Goal: Check status: Check status

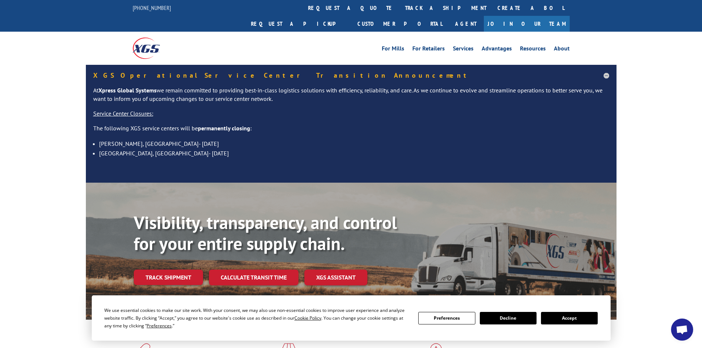
drag, startPoint x: 583, startPoint y: 320, endPoint x: 564, endPoint y: 308, distance: 22.3
click at [582, 320] on button "Accept" at bounding box center [569, 318] width 57 height 13
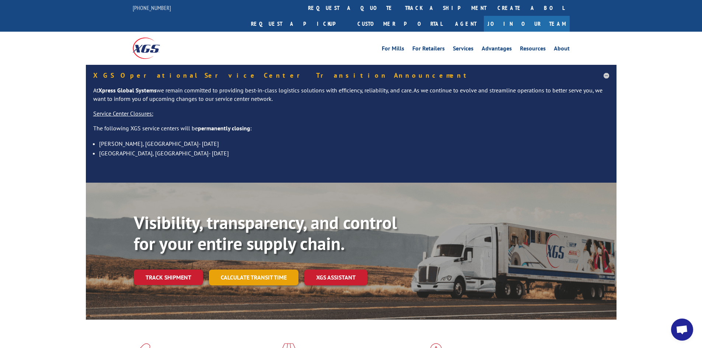
click at [283, 270] on link "Calculate transit time" at bounding box center [254, 278] width 90 height 16
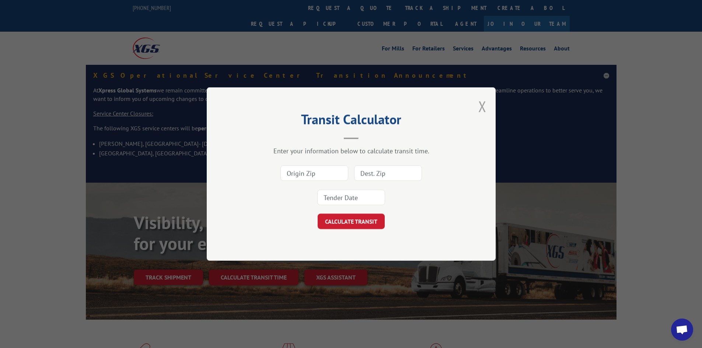
click at [484, 106] on button "Close modal" at bounding box center [482, 107] width 8 height 20
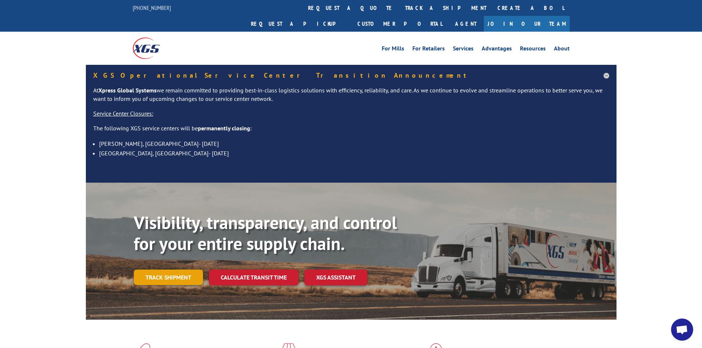
click at [188, 270] on link "Track shipment" at bounding box center [168, 277] width 69 height 15
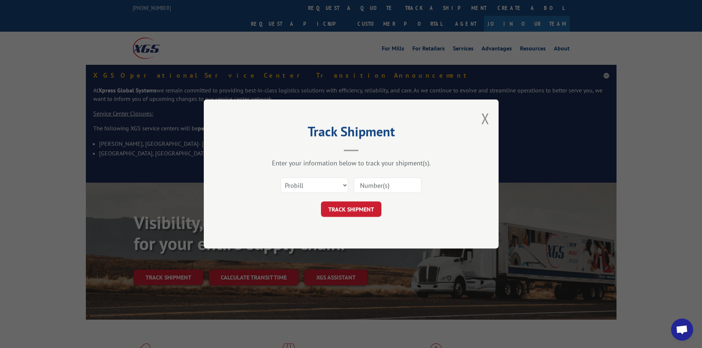
paste input "17224967"
type input "17224967"
click at [366, 208] on button "TRACK SHIPMENT" at bounding box center [351, 208] width 60 height 15
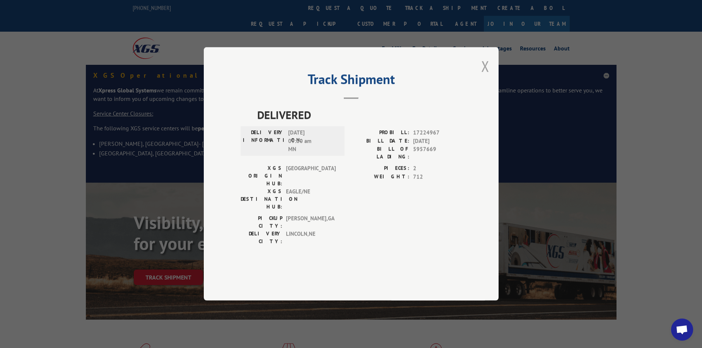
click at [484, 76] on button "Close modal" at bounding box center [485, 66] width 8 height 20
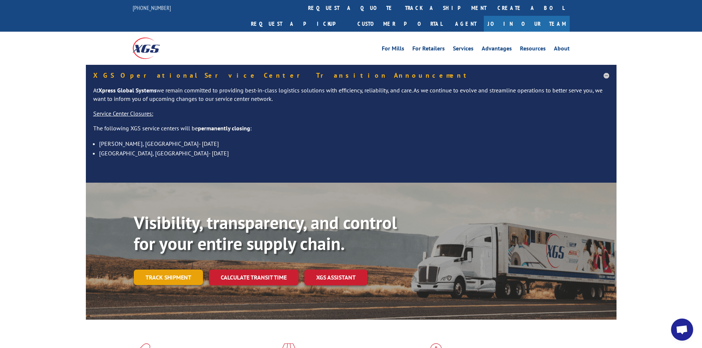
click at [155, 270] on link "Track shipment" at bounding box center [168, 277] width 69 height 15
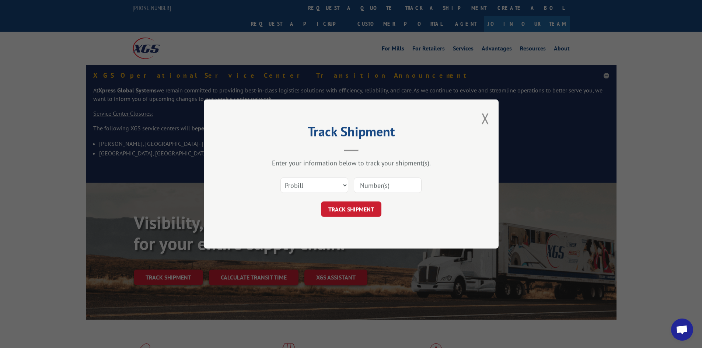
paste input "17224967"
type input "17224967"
click at [358, 206] on button "TRACK SHIPMENT" at bounding box center [351, 208] width 60 height 15
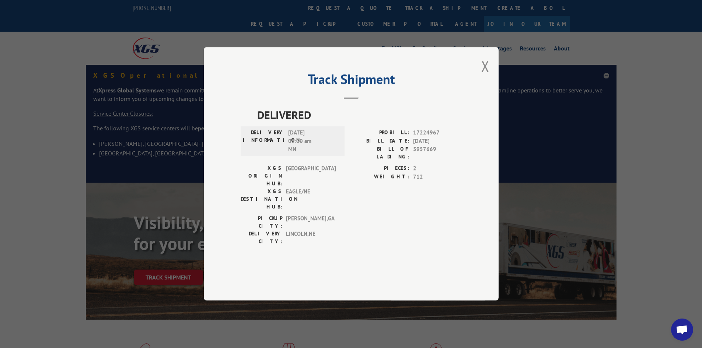
click at [490, 85] on div "Track Shipment DELIVERED DELIVERY INFORMATION: [DATE] 09:00 am MN PROBILL: 1722…" at bounding box center [351, 173] width 295 height 253
click at [486, 76] on button "Close modal" at bounding box center [485, 66] width 8 height 20
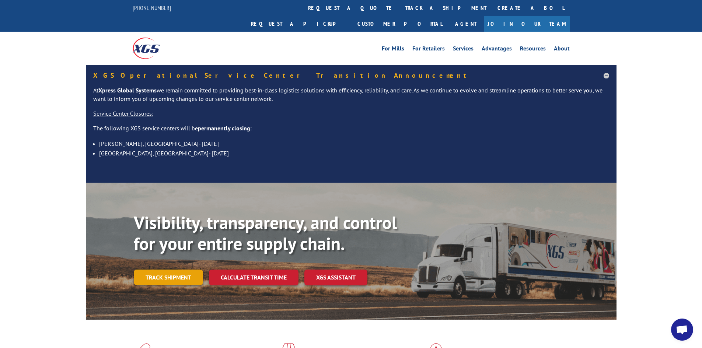
click at [185, 270] on link "Track shipment" at bounding box center [168, 277] width 69 height 15
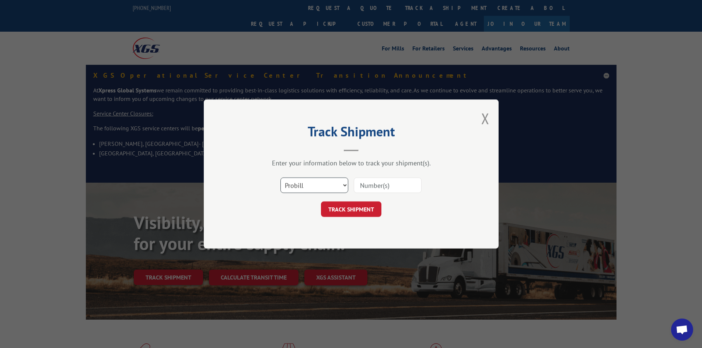
click at [318, 180] on select "Select category... Probill BOL PO" at bounding box center [314, 185] width 68 height 15
select select "bol"
click at [280, 178] on select "Select category... Probill BOL PO" at bounding box center [314, 185] width 68 height 15
paste input "423192"
type input "423192"
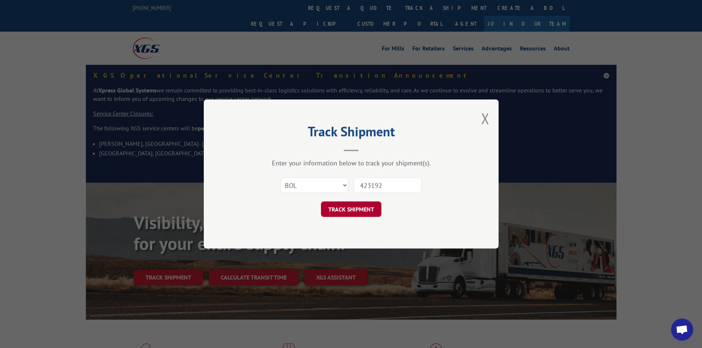
click at [359, 204] on button "TRACK SHIPMENT" at bounding box center [351, 208] width 60 height 15
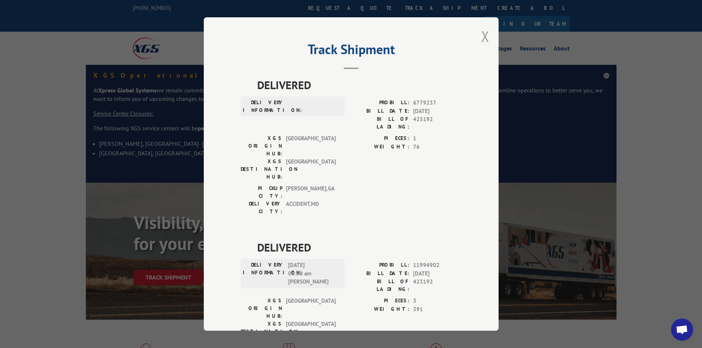
click at [481, 38] on button "Close modal" at bounding box center [485, 37] width 8 height 20
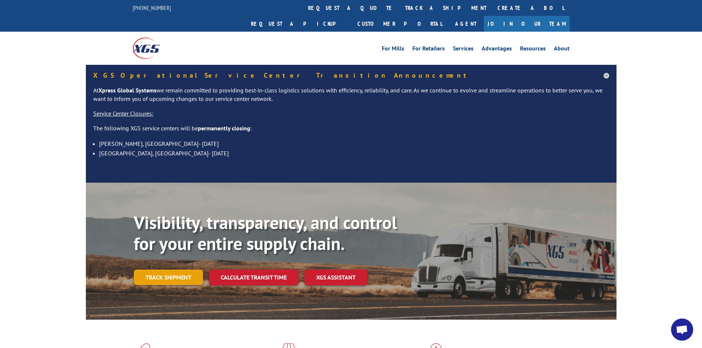
click at [168, 270] on link "Track shipment" at bounding box center [168, 277] width 69 height 15
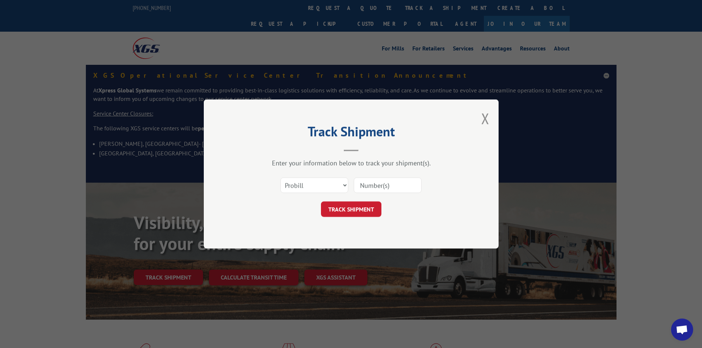
paste input "17226206"
type input "17226206"
click at [362, 214] on button "TRACK SHIPMENT" at bounding box center [351, 208] width 60 height 15
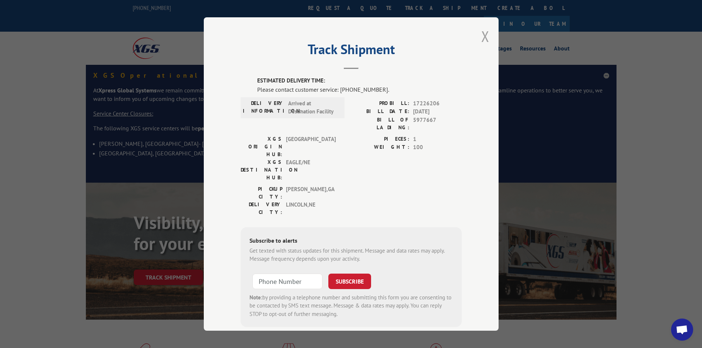
click at [483, 36] on button "Close modal" at bounding box center [485, 37] width 8 height 20
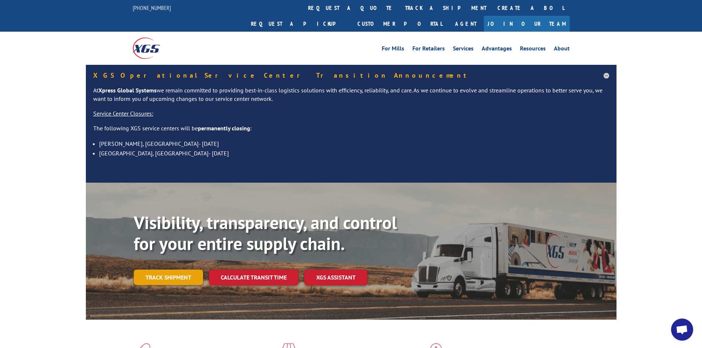
click at [163, 270] on link "Track shipment" at bounding box center [168, 277] width 69 height 15
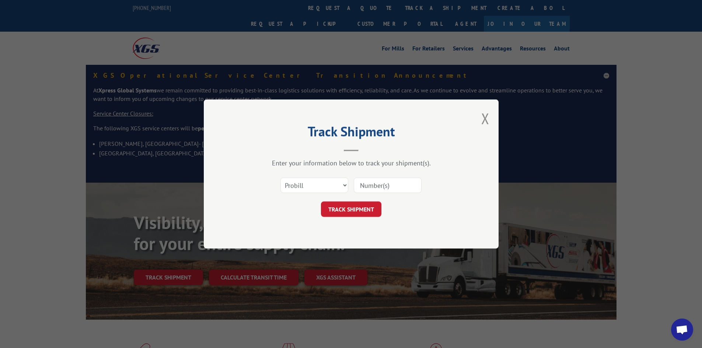
paste input "2401559"
type input "2401559"
click at [319, 189] on select "Select category... Probill BOL PO" at bounding box center [314, 185] width 68 height 15
select select "bol"
click at [280, 178] on select "Select category... Probill BOL PO" at bounding box center [314, 185] width 68 height 15
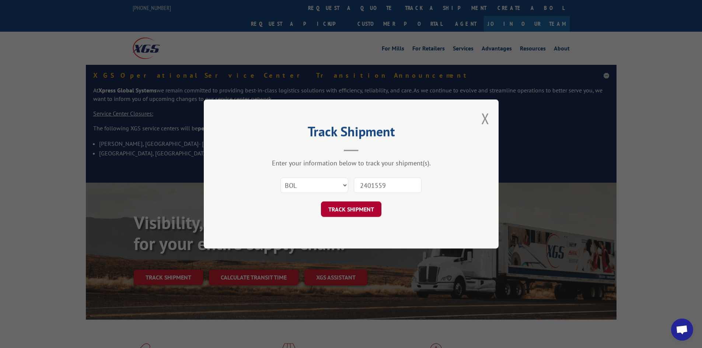
click at [370, 209] on button "TRACK SHIPMENT" at bounding box center [351, 208] width 60 height 15
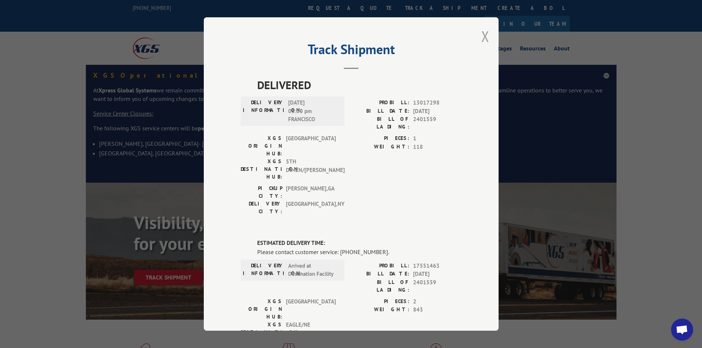
click at [483, 33] on button "Close modal" at bounding box center [485, 37] width 8 height 20
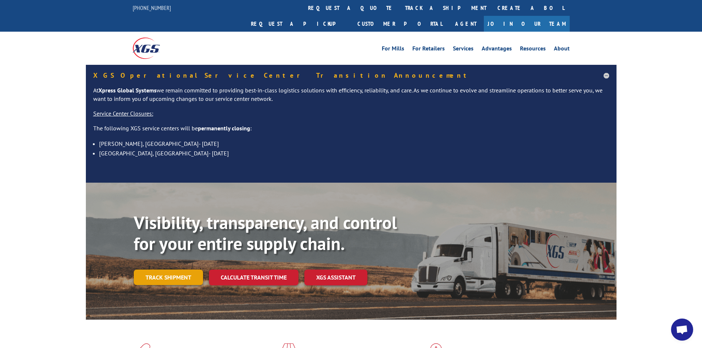
click at [166, 270] on link "Track shipment" at bounding box center [168, 277] width 69 height 15
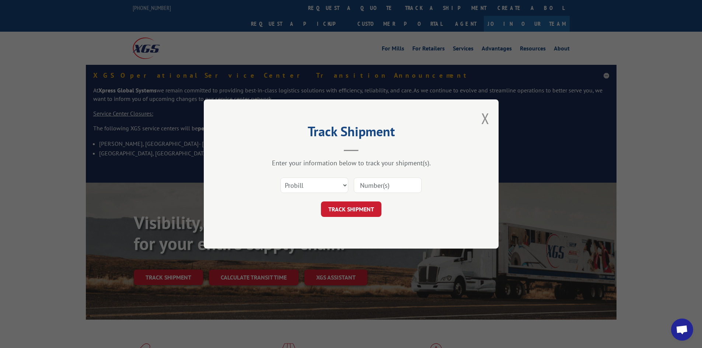
paste input "17465119"
type input "17465119"
click at [348, 215] on button "TRACK SHIPMENT" at bounding box center [351, 208] width 60 height 15
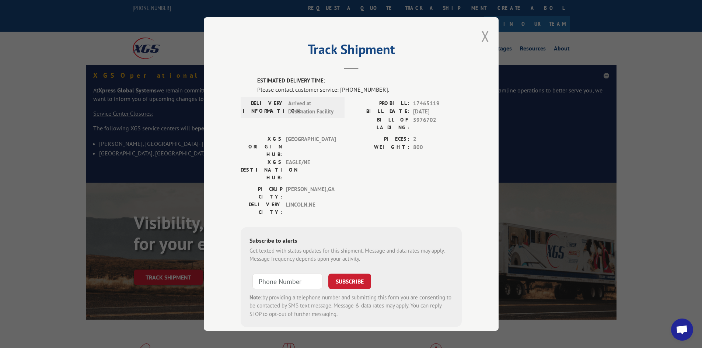
click at [484, 39] on button "Close modal" at bounding box center [485, 37] width 8 height 20
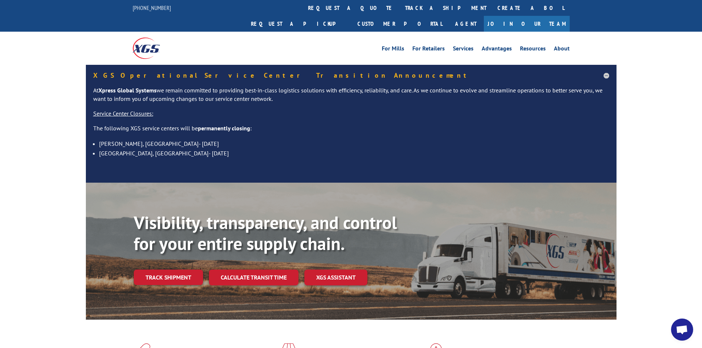
click at [158, 270] on link "Track shipment" at bounding box center [168, 277] width 69 height 15
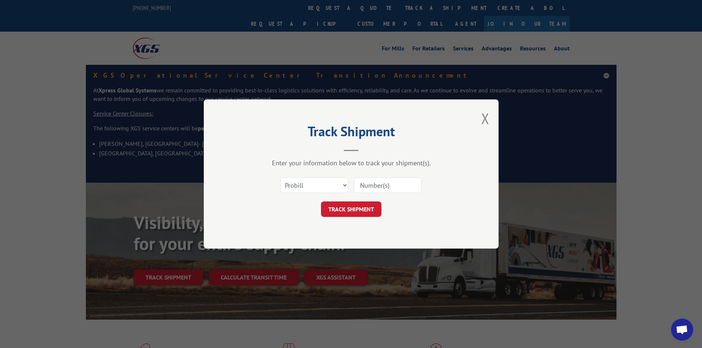
paste input "17226634"
type input "17226634"
click at [338, 209] on button "TRACK SHIPMENT" at bounding box center [351, 208] width 60 height 15
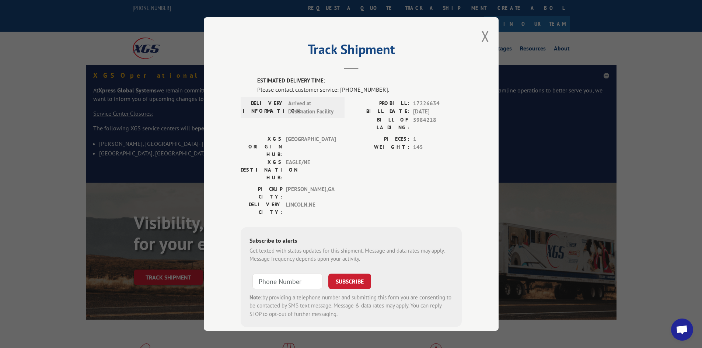
click at [487, 35] on div "Track Shipment ESTIMATED DELIVERY TIME: Please contact customer service: [PHONE…" at bounding box center [351, 173] width 295 height 313
click at [484, 35] on button "Close modal" at bounding box center [485, 37] width 8 height 20
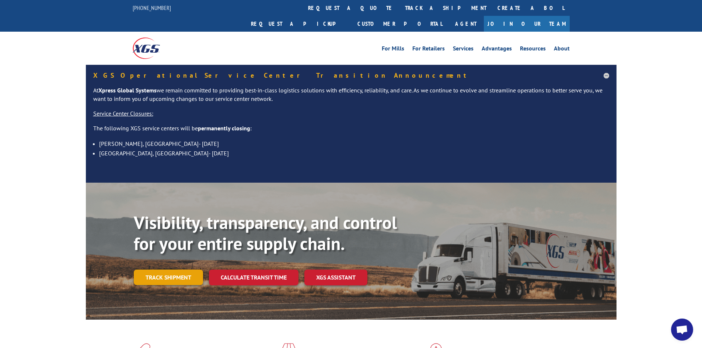
click at [159, 270] on link "Track shipment" at bounding box center [168, 277] width 69 height 15
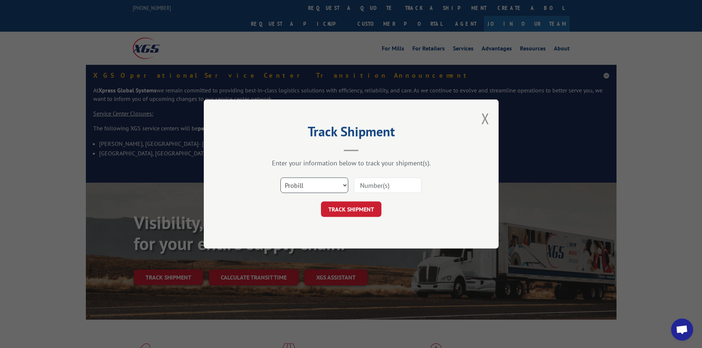
click at [299, 181] on select "Select category... Probill BOL PO" at bounding box center [314, 185] width 68 height 15
paste input "17466095"
type input "17466095"
click at [354, 212] on button "TRACK SHIPMENT" at bounding box center [351, 208] width 60 height 15
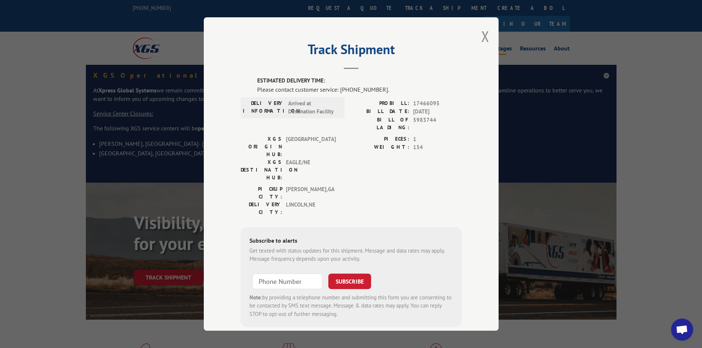
click at [481, 35] on button "Close modal" at bounding box center [485, 37] width 8 height 20
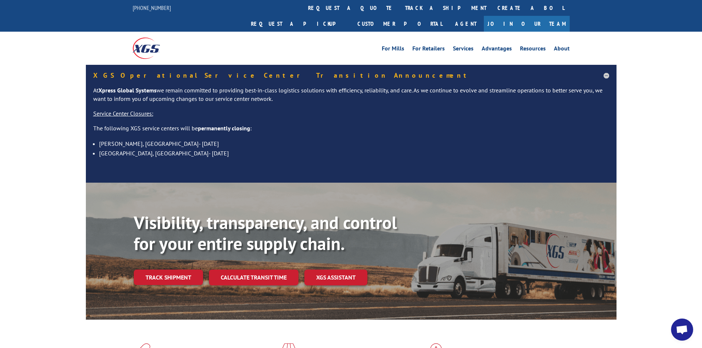
click at [244, 270] on link "Calculate transit time" at bounding box center [254, 278] width 90 height 16
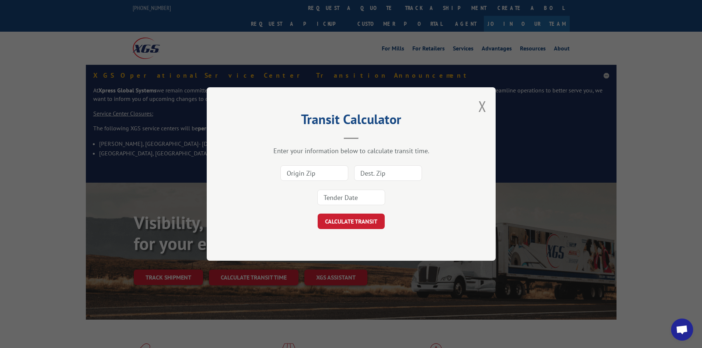
click at [192, 260] on div "Transit Calculator Enter your information below to calculate transit time. CALC…" at bounding box center [351, 174] width 702 height 348
click at [476, 105] on div "Transit Calculator Enter your information below to calculate transit time. CALC…" at bounding box center [351, 173] width 289 height 173
click at [480, 106] on button "Close modal" at bounding box center [482, 107] width 8 height 20
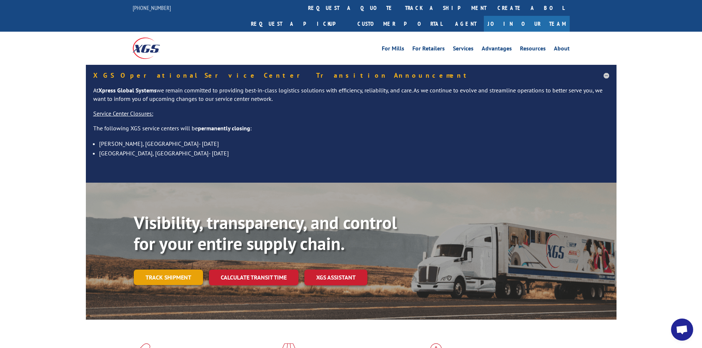
click at [184, 270] on link "Track shipment" at bounding box center [168, 277] width 69 height 15
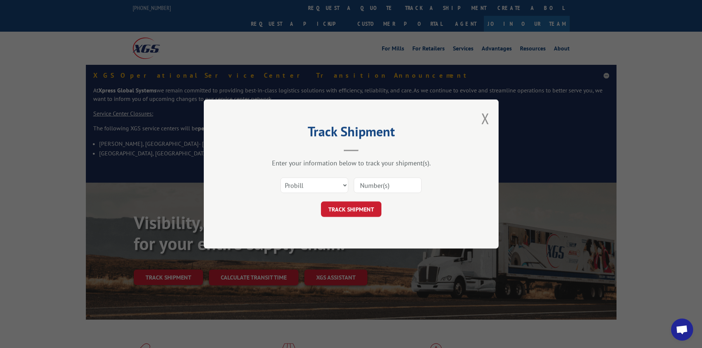
paste input "17226745"
type input "17226745"
click at [351, 213] on button "TRACK SHIPMENT" at bounding box center [351, 208] width 60 height 15
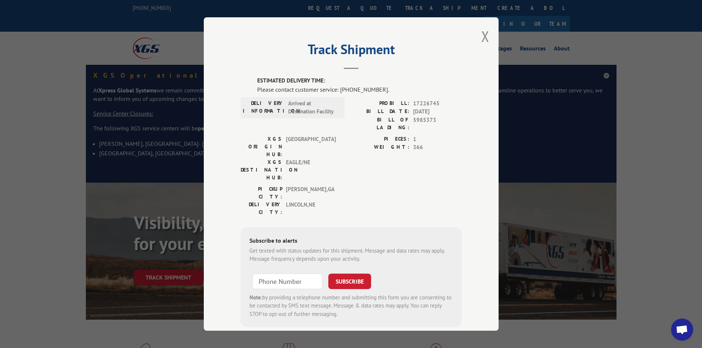
click at [486, 38] on div "Track Shipment ESTIMATED DELIVERY TIME: Please contact customer service: [PHONE…" at bounding box center [351, 173] width 295 height 313
drag, startPoint x: 481, startPoint y: 38, endPoint x: 414, endPoint y: 63, distance: 71.4
click at [481, 38] on button "Close modal" at bounding box center [485, 37] width 8 height 20
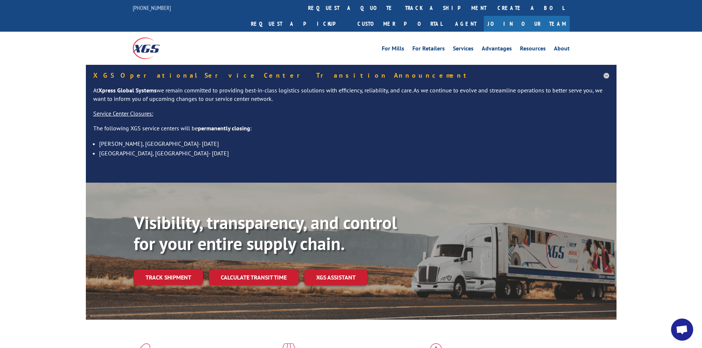
click at [164, 269] on div "Visibility, transparency, and control for your entire supply chain. Track shipm…" at bounding box center [375, 263] width 483 height 103
click at [170, 270] on link "Track shipment" at bounding box center [168, 277] width 69 height 15
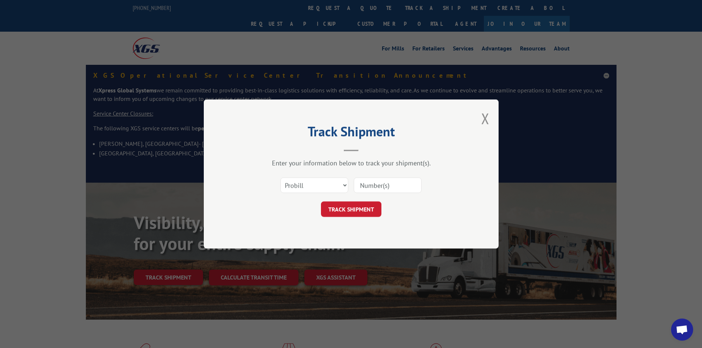
paste input "17227259"
type input "17227259"
click at [347, 211] on button "TRACK SHIPMENT" at bounding box center [351, 208] width 60 height 15
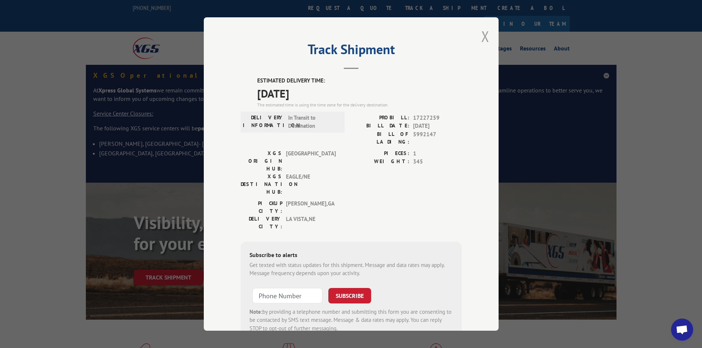
click at [481, 35] on button "Close modal" at bounding box center [485, 37] width 8 height 20
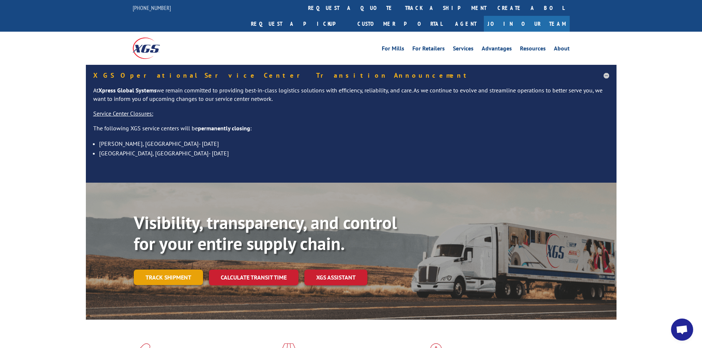
click at [158, 270] on link "Track shipment" at bounding box center [168, 277] width 69 height 15
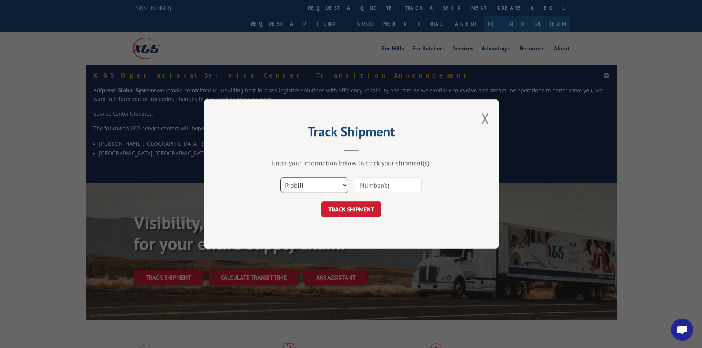
click at [326, 189] on select "Select category... Probill BOL PO" at bounding box center [314, 185] width 68 height 15
click at [280, 178] on select "Select category... Probill BOL PO" at bounding box center [314, 185] width 68 height 15
click at [312, 185] on select "Select category... Probill BOL PO" at bounding box center [314, 185] width 68 height 15
select select "probill"
click at [280, 178] on select "Select category... Probill BOL PO" at bounding box center [314, 185] width 68 height 15
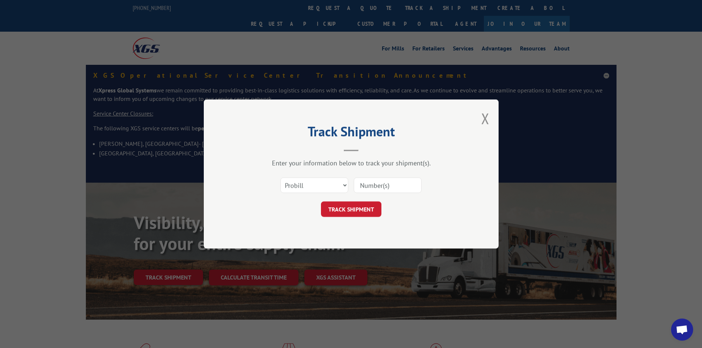
paste input "17467585"
type input "17467585"
click at [350, 212] on button "TRACK SHIPMENT" at bounding box center [351, 208] width 60 height 15
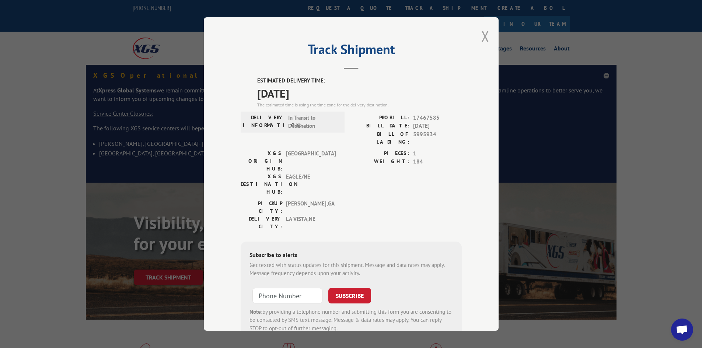
click at [481, 38] on button "Close modal" at bounding box center [485, 37] width 8 height 20
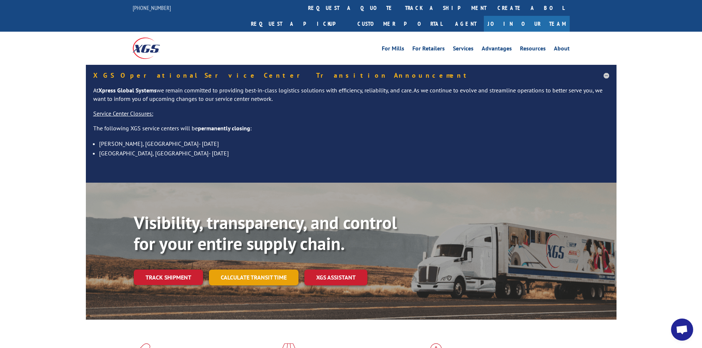
click at [255, 270] on link "Calculate transit time" at bounding box center [254, 278] width 90 height 16
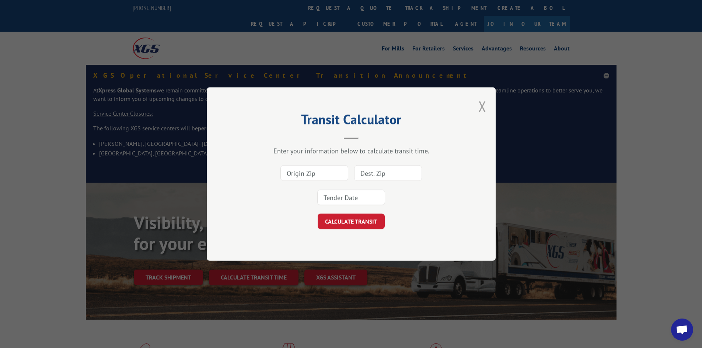
click at [481, 106] on button "Close modal" at bounding box center [482, 107] width 8 height 20
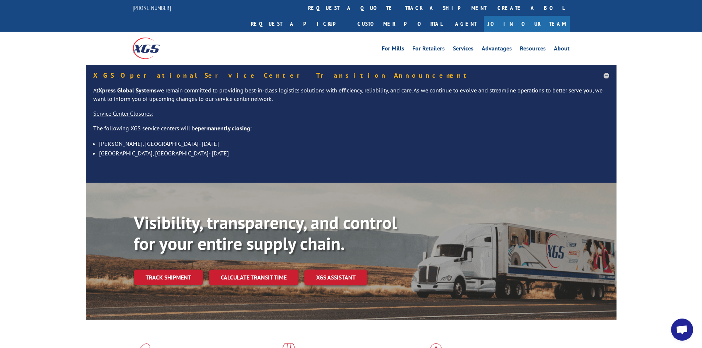
click at [170, 270] on link "Track shipment" at bounding box center [168, 277] width 69 height 15
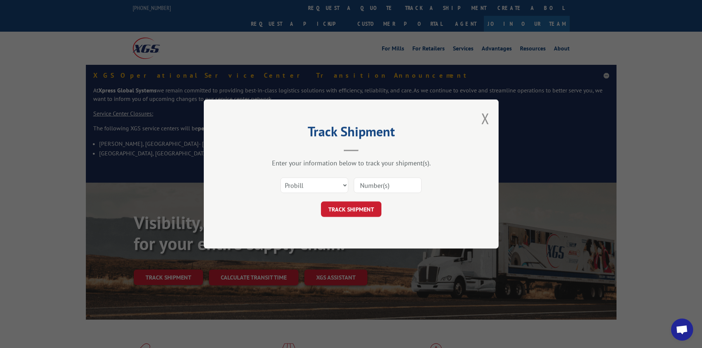
paste input "17227216"
type input "17227216"
click at [353, 209] on button "TRACK SHIPMENT" at bounding box center [351, 208] width 60 height 15
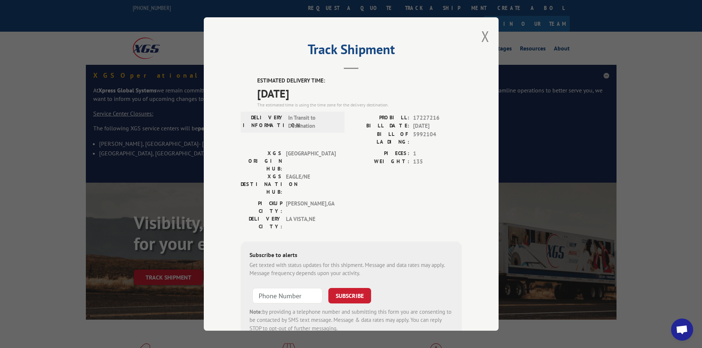
click at [476, 38] on div "Track Shipment ESTIMATED DELIVERY TIME: [DATE] The estimated time is using the …" at bounding box center [351, 173] width 295 height 313
click at [481, 36] on button "Close modal" at bounding box center [485, 37] width 8 height 20
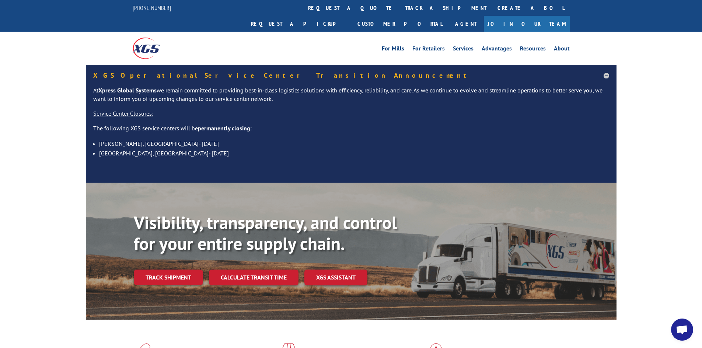
click at [199, 270] on link "Track shipment" at bounding box center [168, 277] width 69 height 15
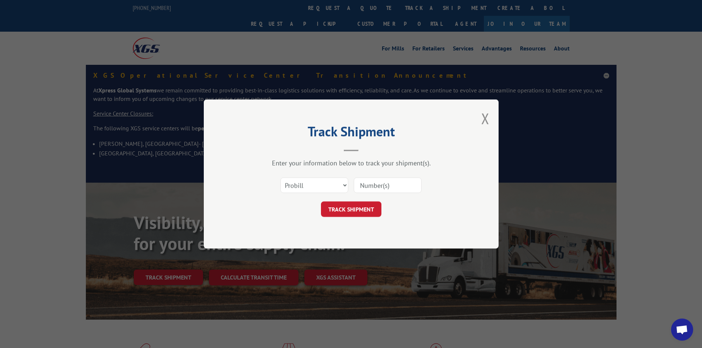
paste input "17515901"
type input "17515901"
click at [363, 208] on button "TRACK SHIPMENT" at bounding box center [351, 208] width 60 height 15
